Goal: Task Accomplishment & Management: Use online tool/utility

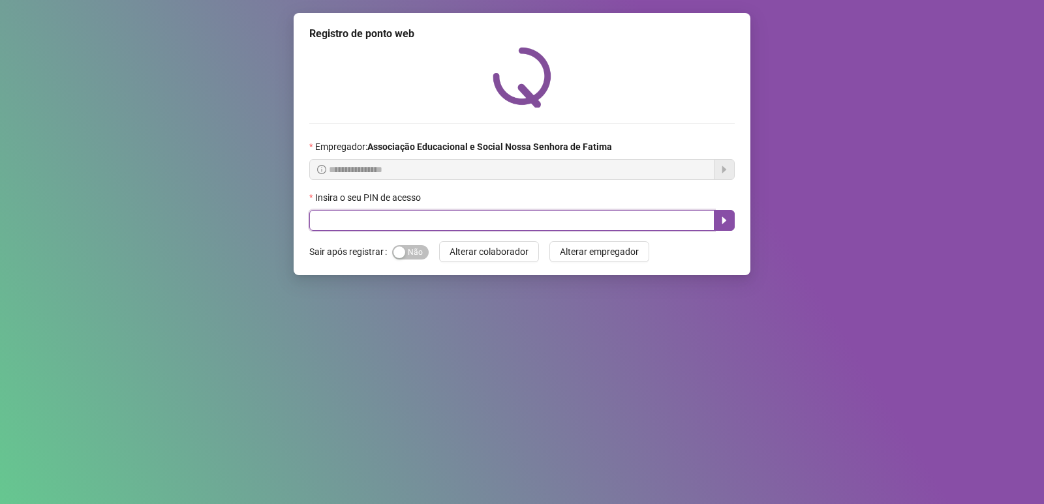
click at [388, 212] on input "text" at bounding box center [511, 220] width 405 height 21
type input "****"
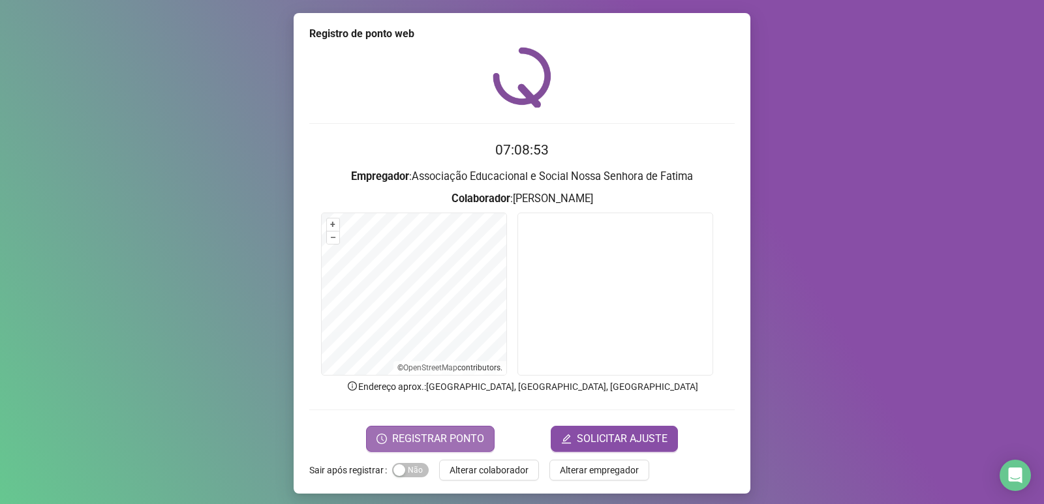
click at [432, 445] on span "REGISTRAR PONTO" at bounding box center [438, 439] width 92 height 16
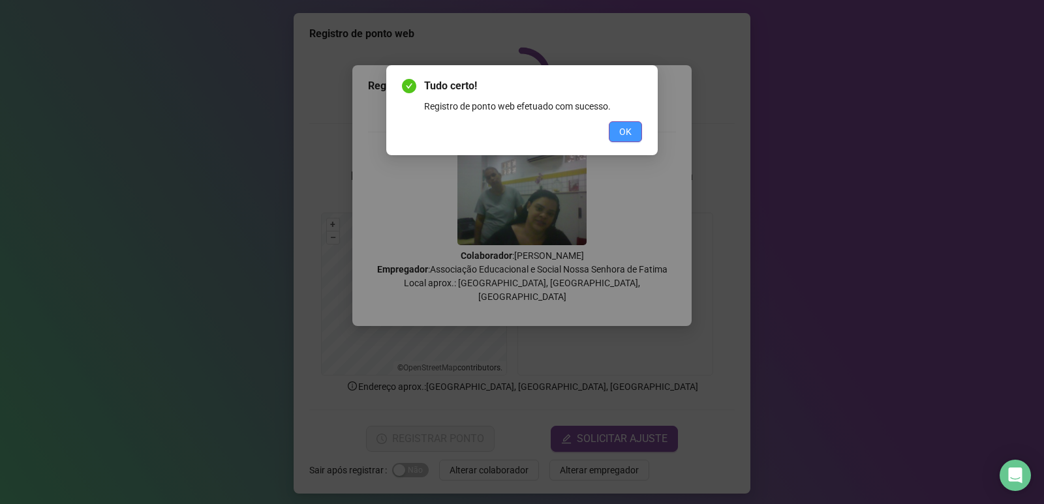
click at [616, 135] on button "OK" at bounding box center [625, 131] width 33 height 21
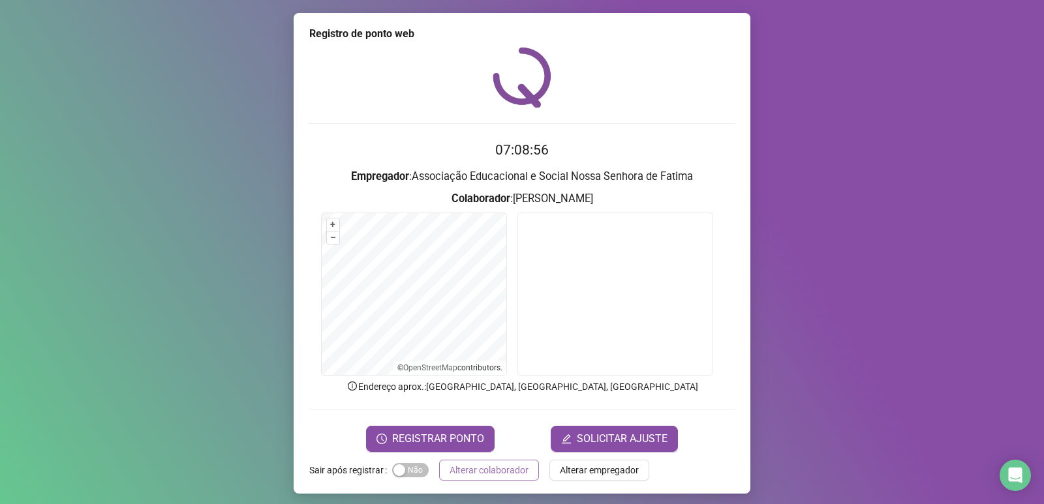
click at [492, 472] on span "Alterar colaborador" at bounding box center [488, 470] width 79 height 14
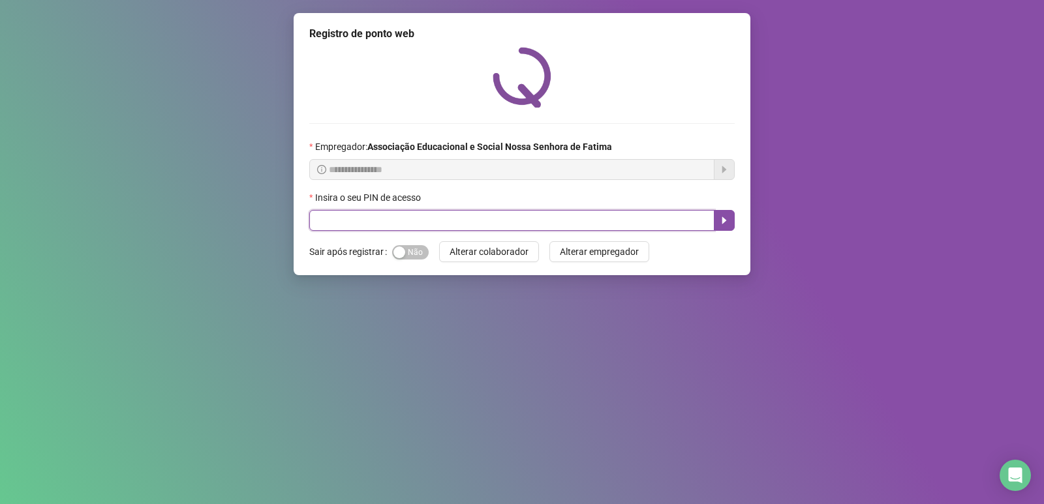
click at [554, 216] on input "text" at bounding box center [511, 220] width 405 height 21
type input "*"
click at [554, 216] on input "text" at bounding box center [511, 220] width 405 height 21
type input "****"
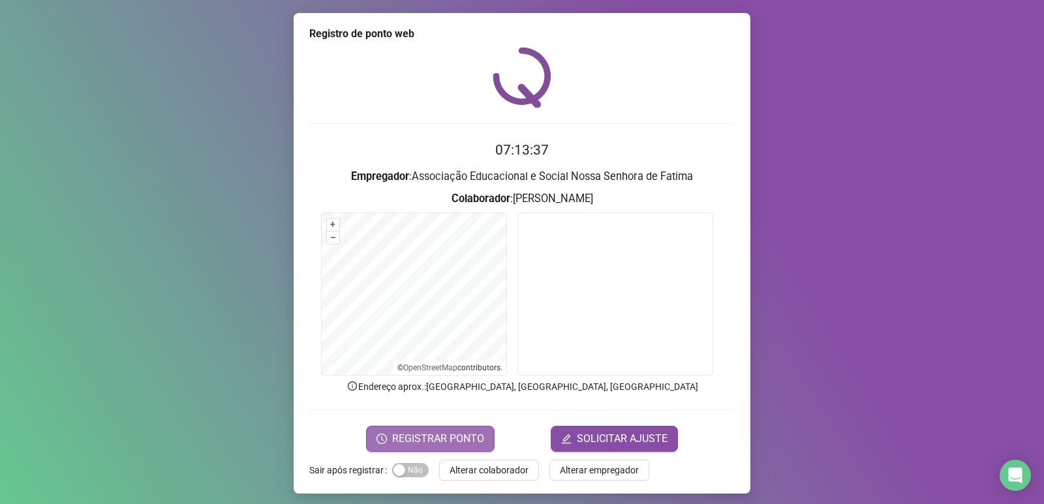
click at [414, 441] on span "REGISTRAR PONTO" at bounding box center [438, 439] width 92 height 16
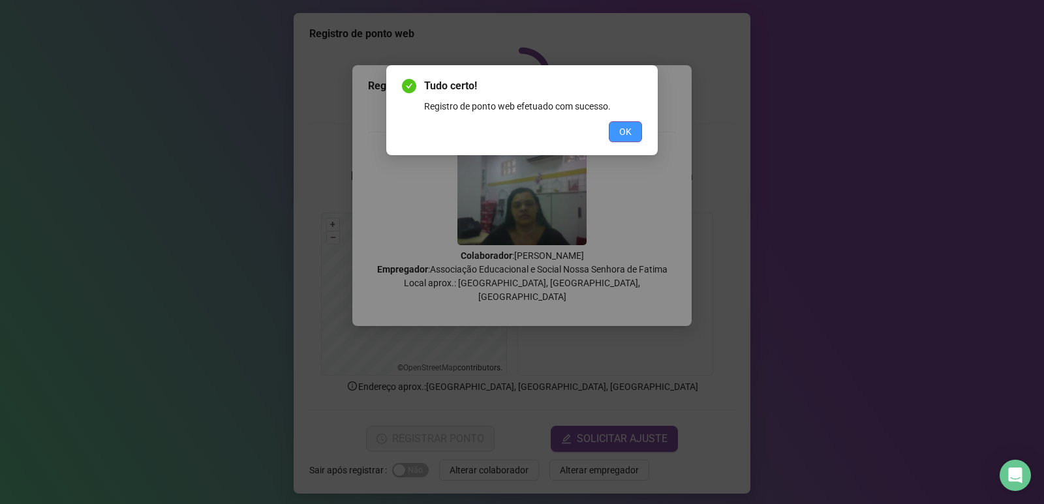
click at [627, 128] on span "OK" at bounding box center [625, 132] width 12 height 14
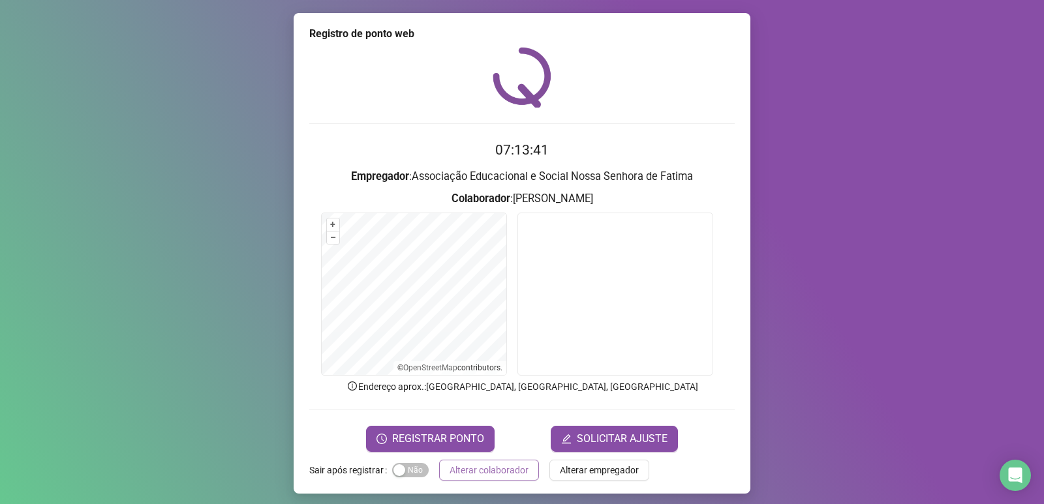
click at [491, 476] on span "Alterar colaborador" at bounding box center [488, 470] width 79 height 14
